Goal: Information Seeking & Learning: Learn about a topic

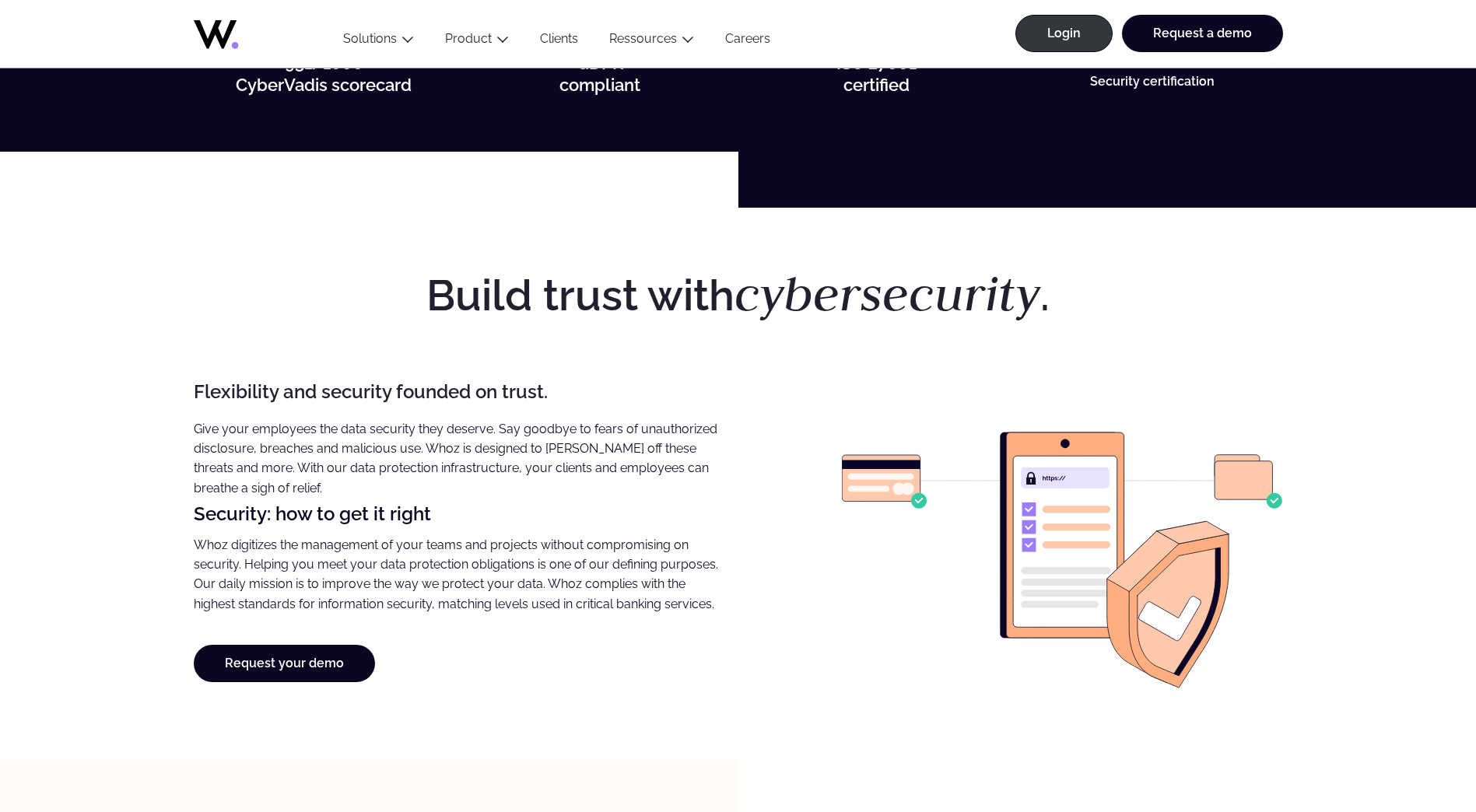
scroll to position [544, 0]
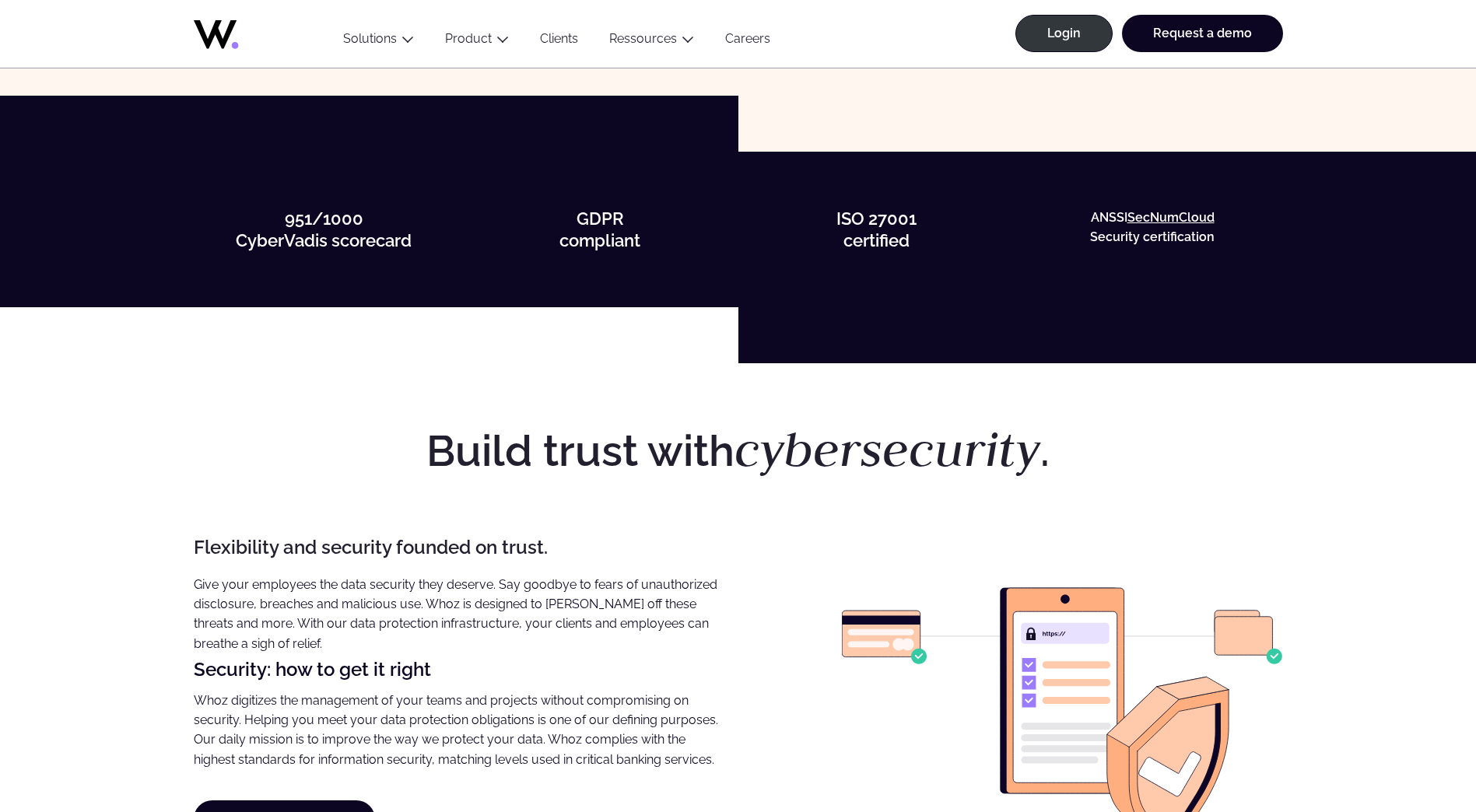
click at [605, 216] on strong "GDPR" at bounding box center [600, 219] width 47 height 20
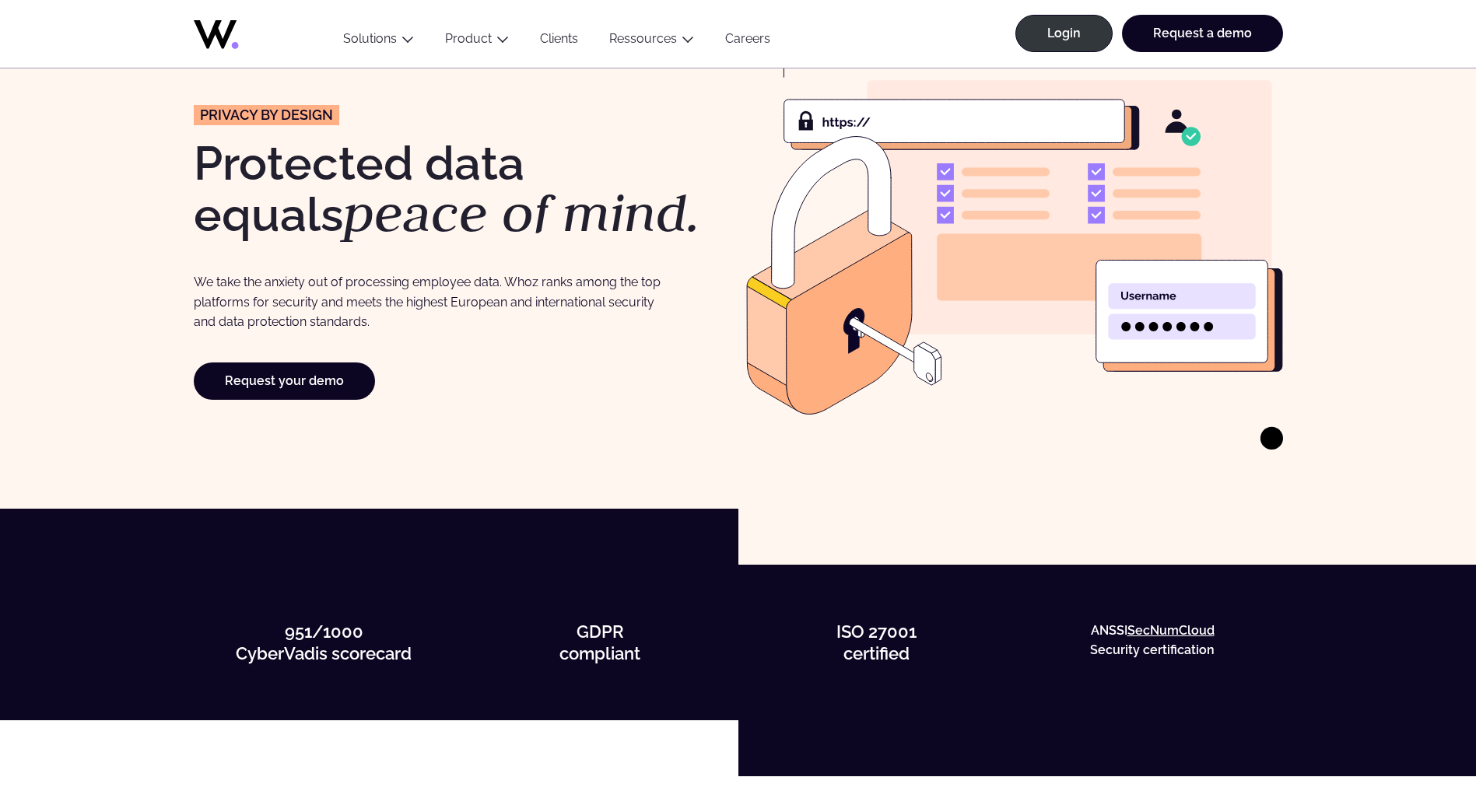
scroll to position [0, 0]
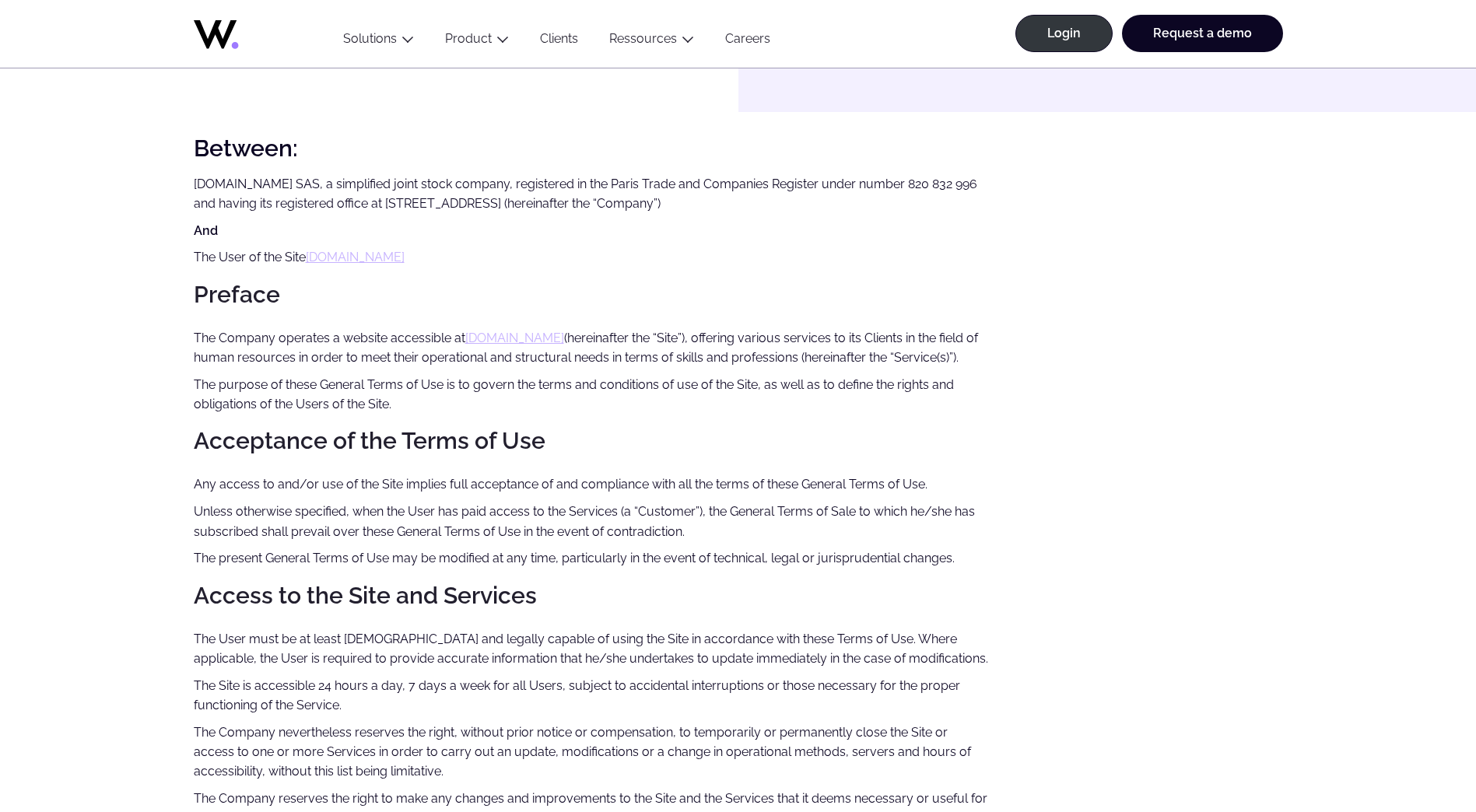
scroll to position [156, 0]
